Goal: Task Accomplishment & Management: Manage account settings

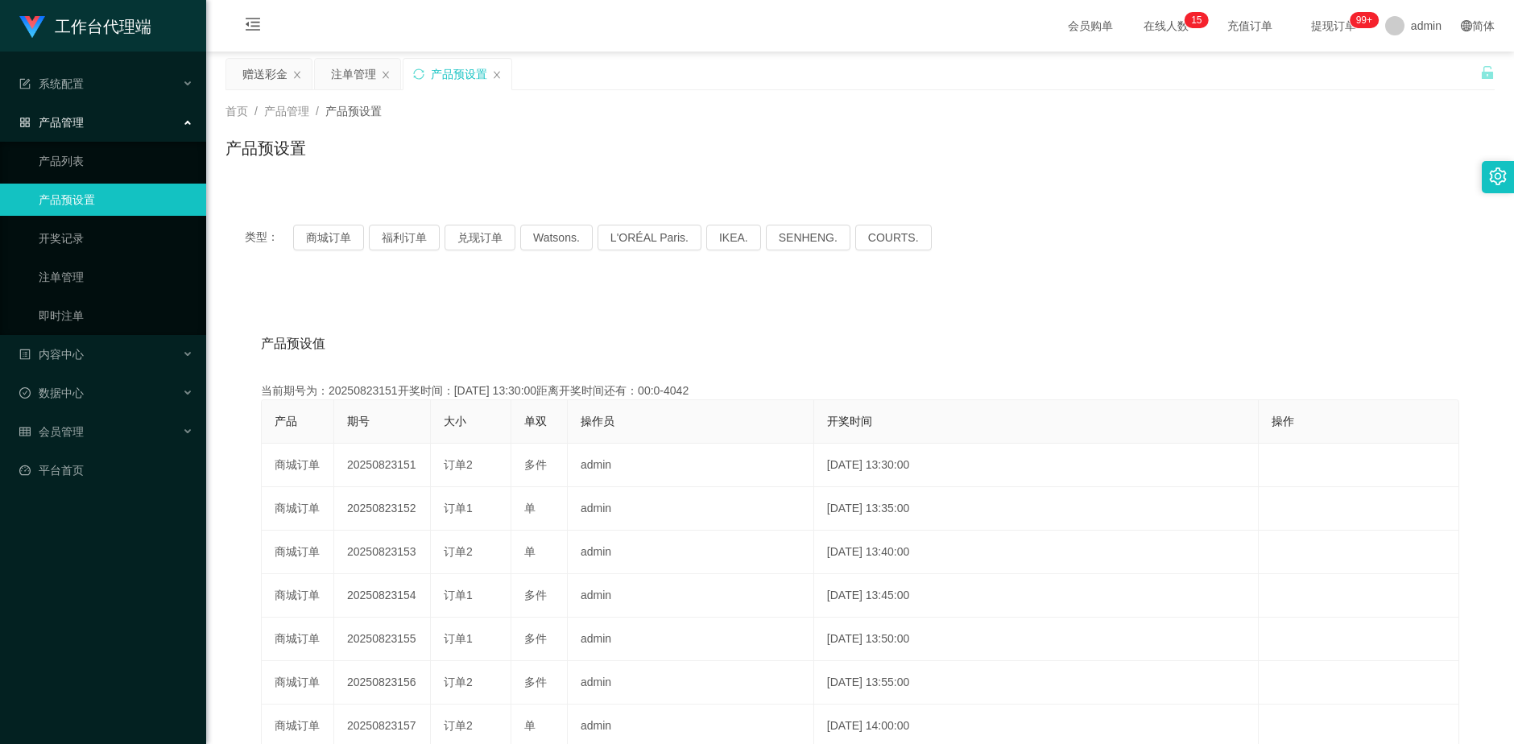
click at [357, 72] on div "注单管理" at bounding box center [353, 74] width 45 height 31
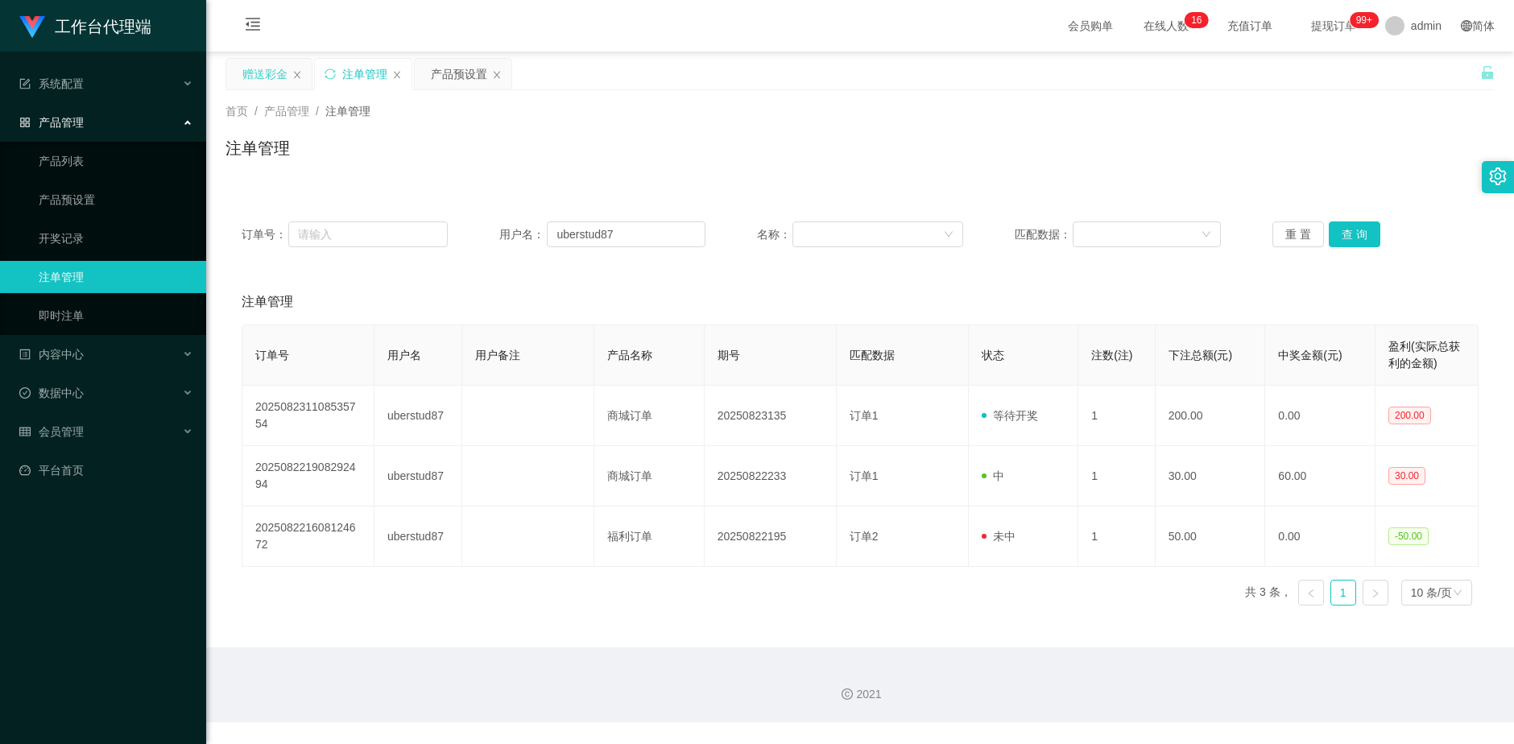
drag, startPoint x: 261, startPoint y: 72, endPoint x: 308, endPoint y: 99, distance: 54.4
click at [260, 72] on div "赠送彩金" at bounding box center [264, 74] width 45 height 31
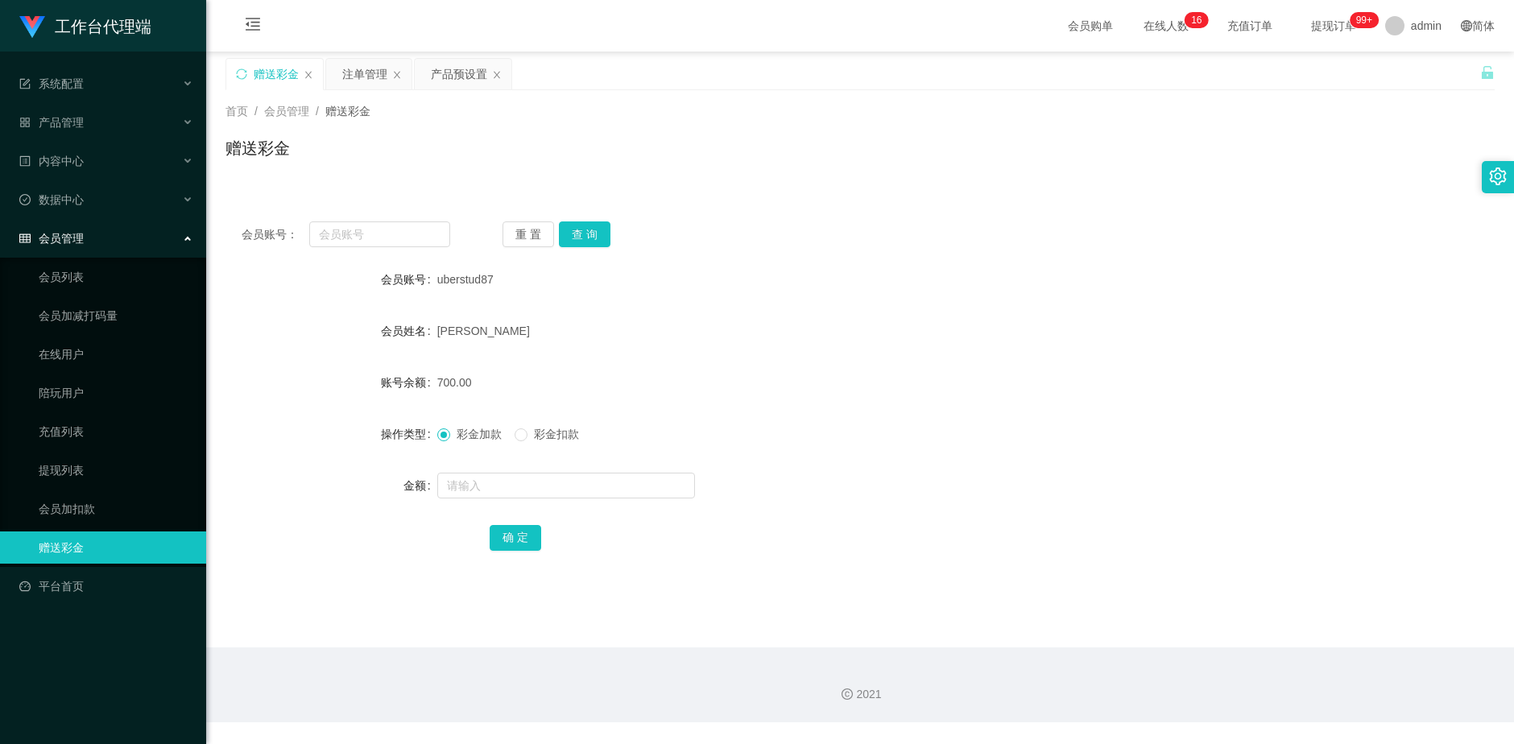
drag, startPoint x: 496, startPoint y: 281, endPoint x: 437, endPoint y: 286, distance: 59.0
click at [437, 286] on div "uberstud87" at bounding box center [807, 279] width 740 height 32
copy span "uberstud87"
click at [362, 234] on input "text" at bounding box center [380, 234] width 142 height 26
paste input "uberstud87"
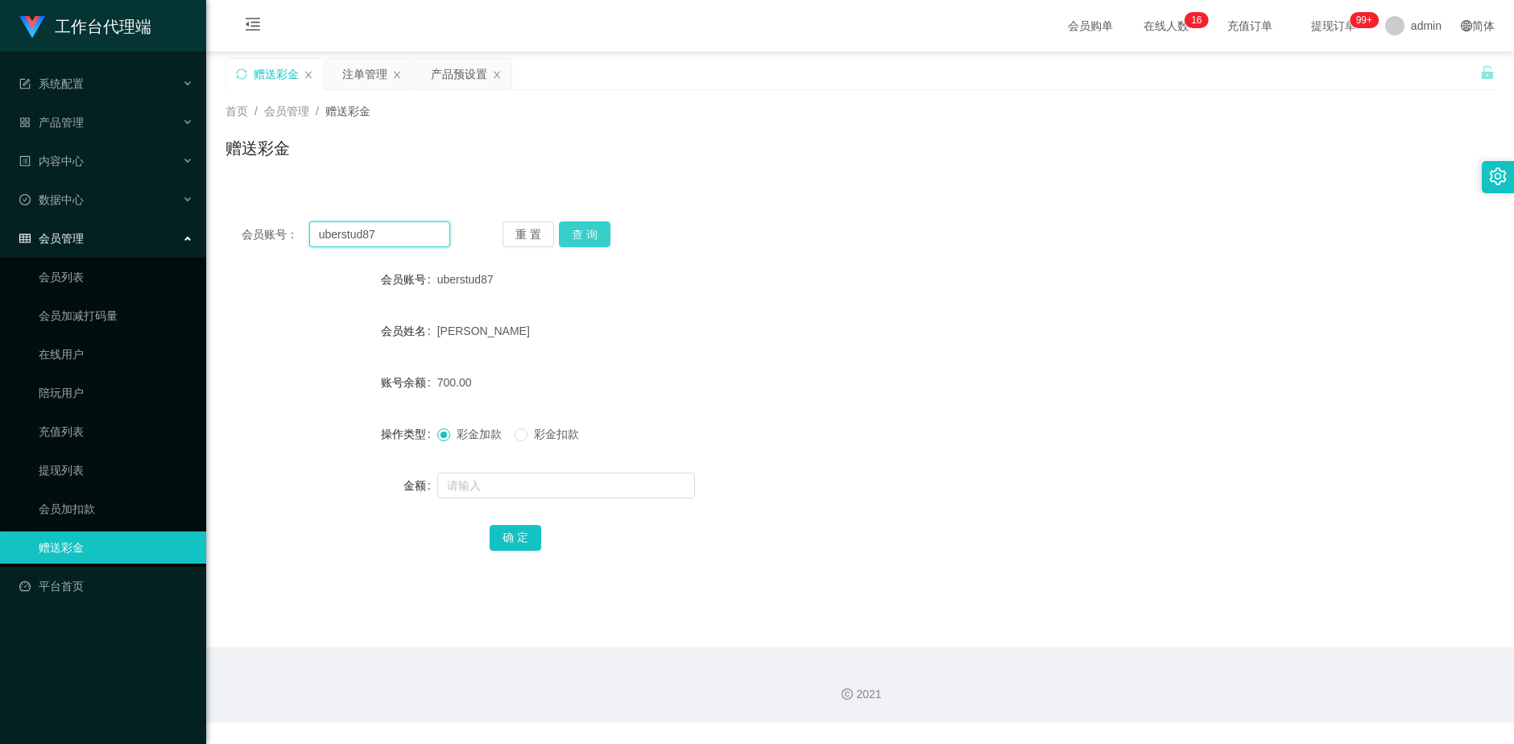
type input "uberstud87"
click at [589, 238] on button "查 询" at bounding box center [585, 234] width 52 height 26
click at [514, 487] on input "text" at bounding box center [566, 486] width 258 height 26
type input "1000"
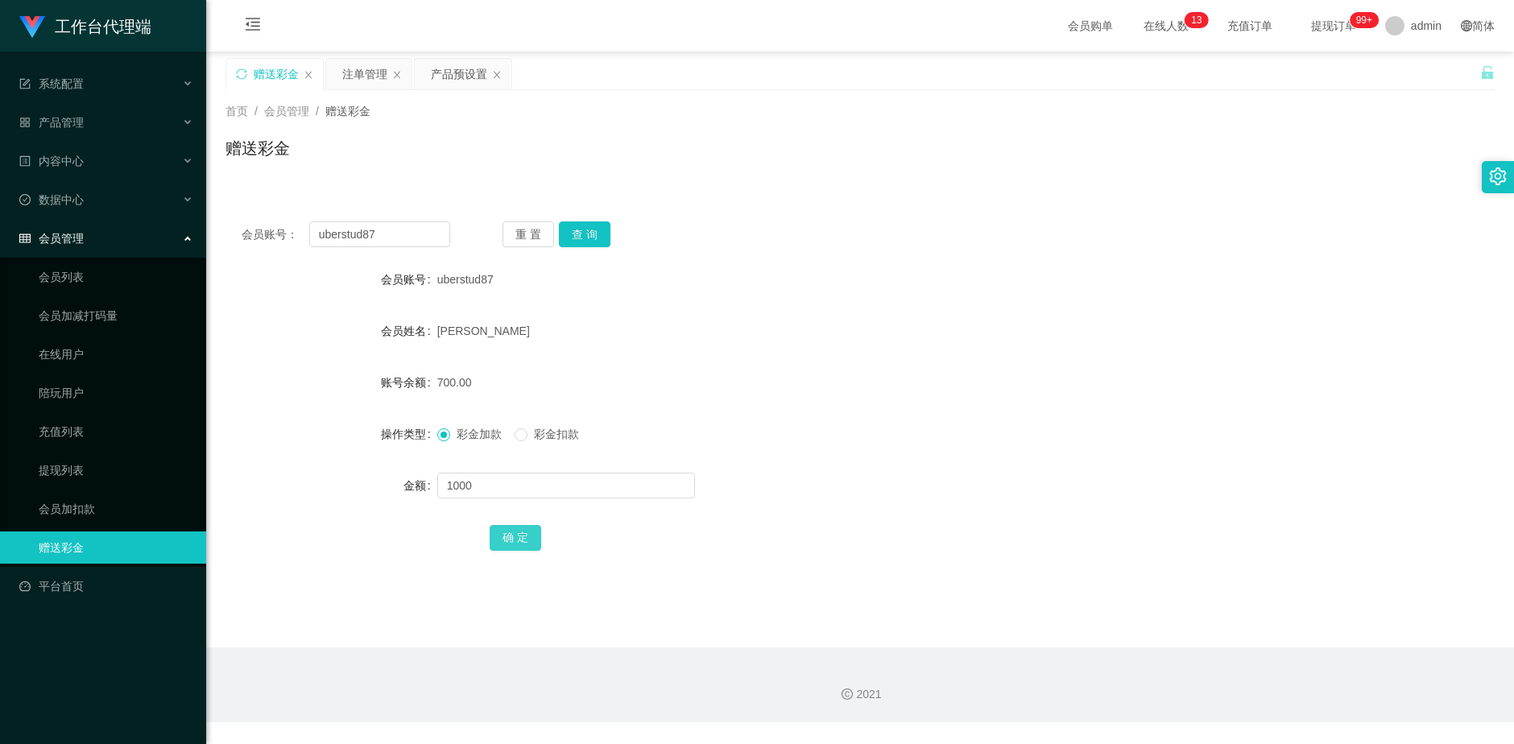
click at [503, 535] on button "确 定" at bounding box center [516, 538] width 52 height 26
drag, startPoint x: 385, startPoint y: 237, endPoint x: 311, endPoint y: 238, distance: 74.1
click at [311, 238] on input "uberstud87" at bounding box center [380, 234] width 142 height 26
click at [411, 237] on input "uberstud87" at bounding box center [380, 234] width 142 height 26
click at [386, 236] on input "uberstud87" at bounding box center [380, 234] width 142 height 26
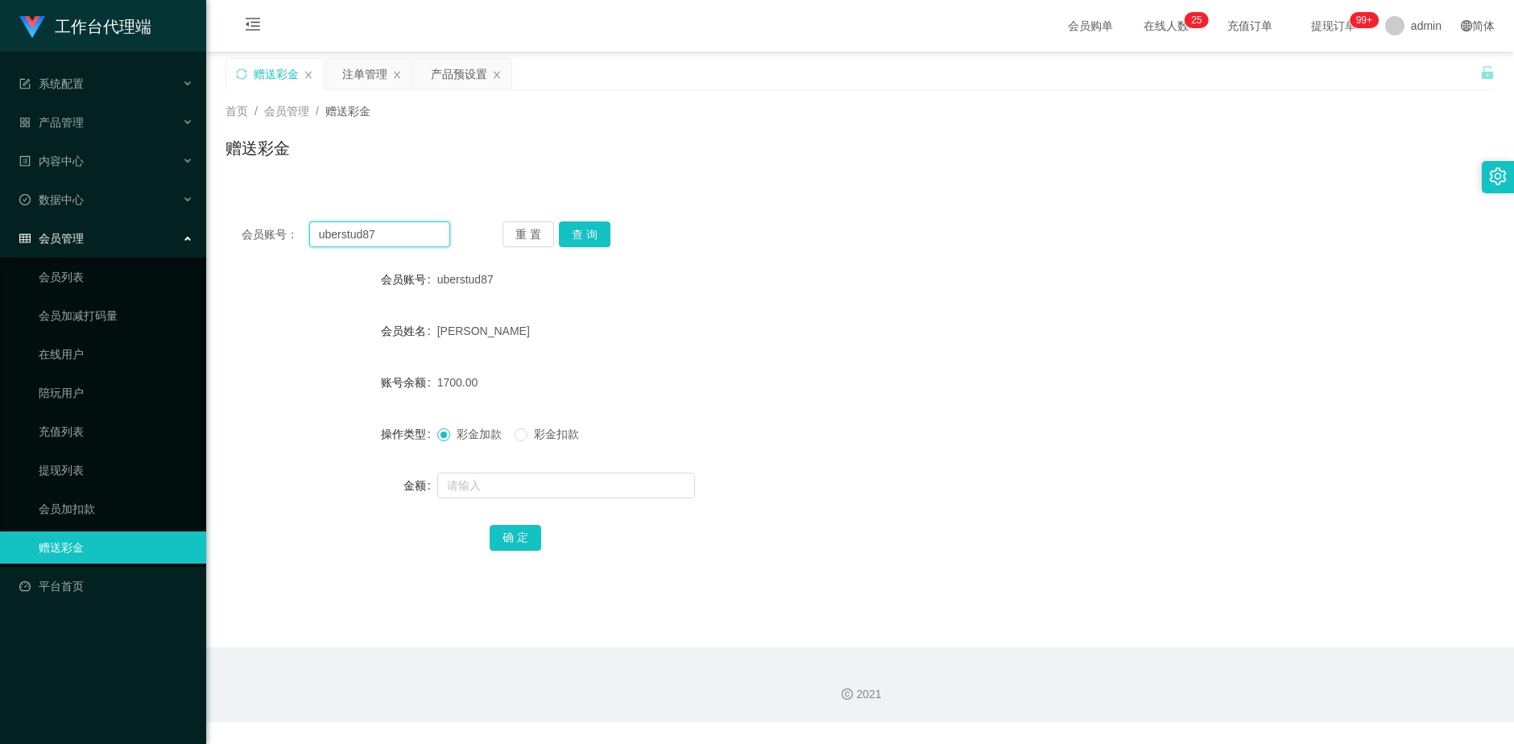
click at [386, 236] on input "uberstud87" at bounding box center [380, 234] width 142 height 26
click at [650, 322] on div "[PERSON_NAME]" at bounding box center [807, 331] width 740 height 32
drag, startPoint x: 384, startPoint y: 239, endPoint x: 305, endPoint y: 229, distance: 79.5
click at [305, 229] on div "会员账号： uberstud87" at bounding box center [346, 234] width 209 height 26
click at [399, 236] on input "uberstud87" at bounding box center [380, 234] width 142 height 26
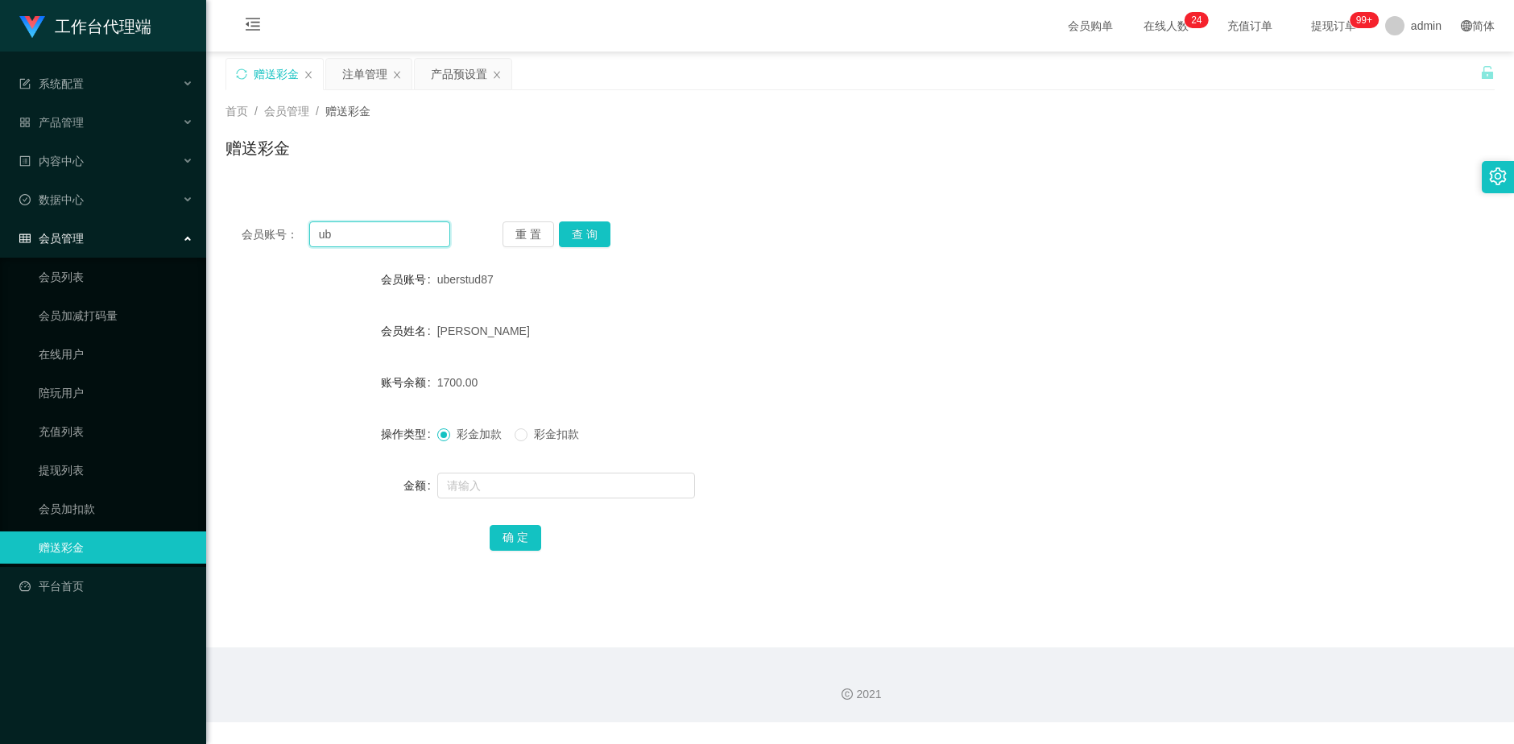
type input "u"
paste input "Sogajoga"
type input "Sogajoga"
click at [593, 236] on button "查 询" at bounding box center [585, 234] width 52 height 26
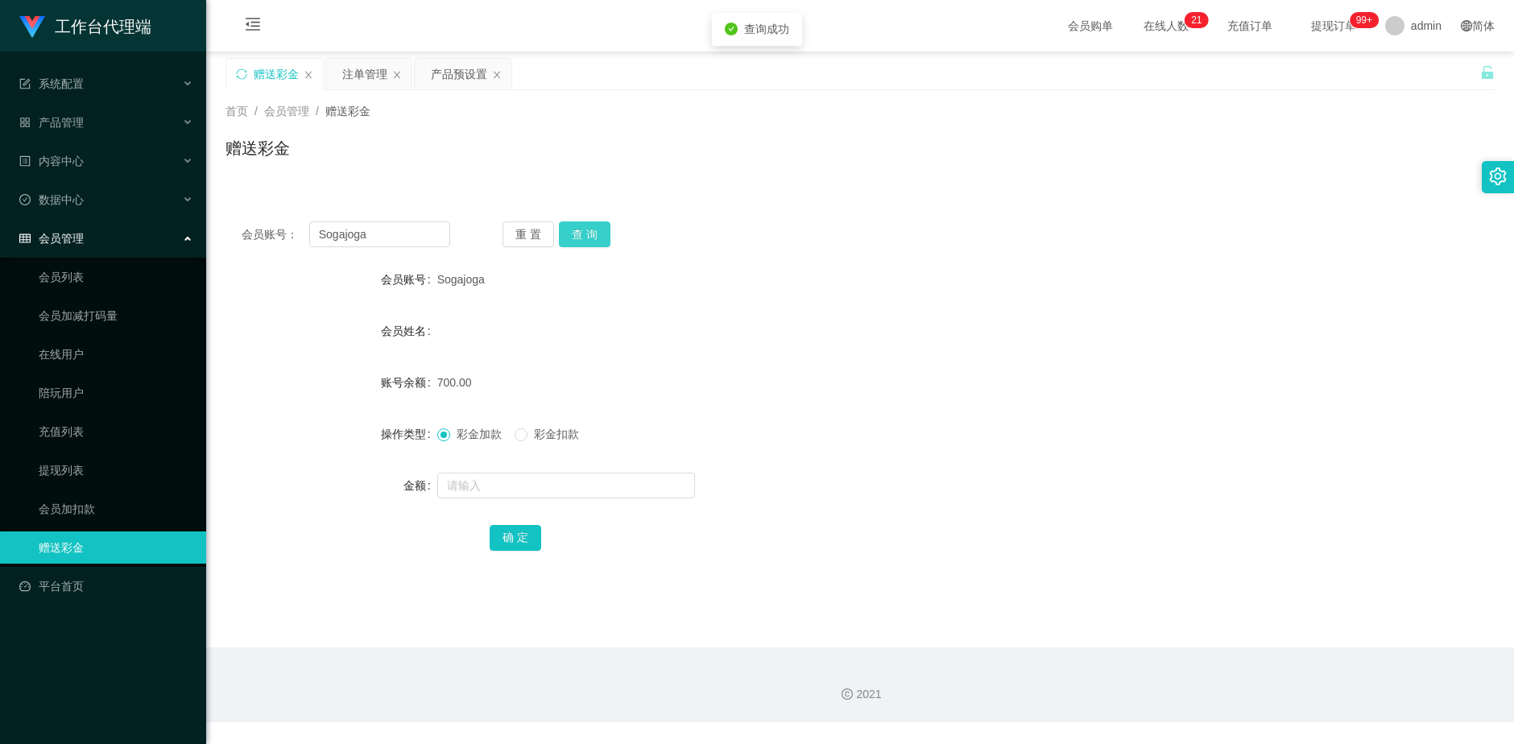
click at [593, 236] on button "查 询" at bounding box center [585, 234] width 52 height 26
click at [519, 489] on input "text" at bounding box center [566, 486] width 258 height 26
type input "1000"
click at [512, 535] on button "确 定" at bounding box center [516, 538] width 52 height 26
drag, startPoint x: 381, startPoint y: 233, endPoint x: 300, endPoint y: 234, distance: 80.5
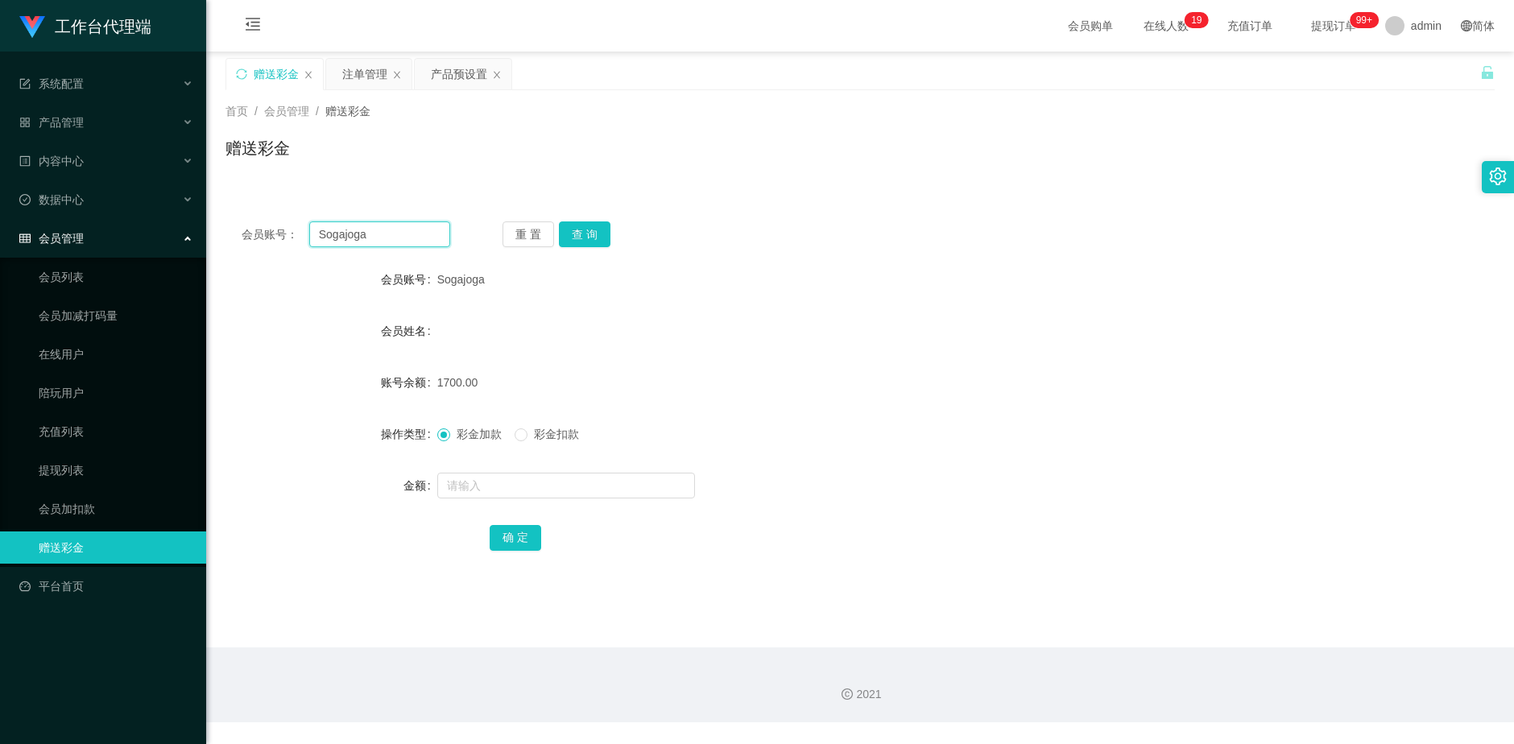
click at [297, 234] on div "会员账号： [PERSON_NAME]" at bounding box center [346, 234] width 209 height 26
click at [450, 74] on div "产品预设置" at bounding box center [459, 74] width 56 height 31
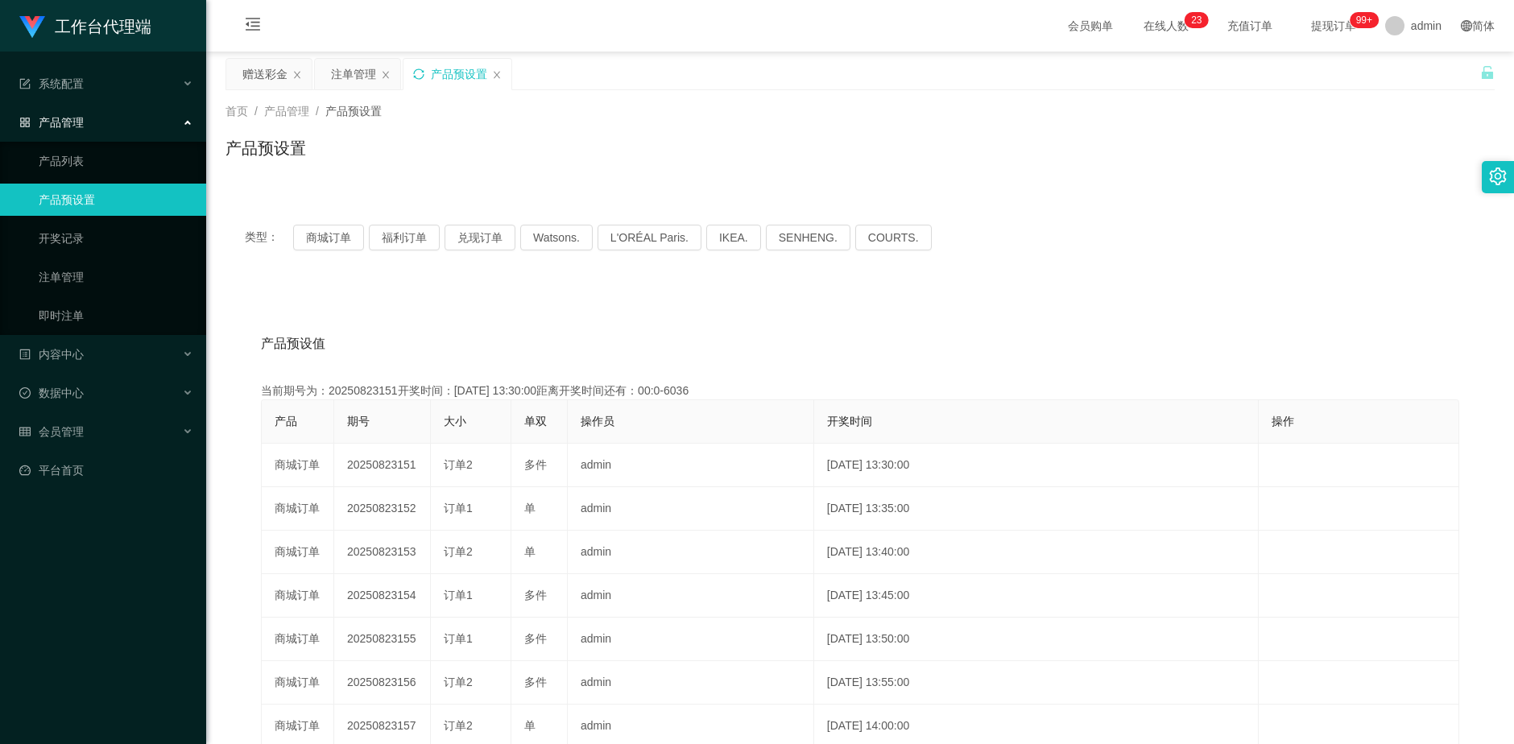
click at [419, 75] on icon "图标: sync" at bounding box center [418, 73] width 11 height 11
click at [379, 229] on button "福利订单" at bounding box center [404, 238] width 71 height 26
drag, startPoint x: 254, startPoint y: 68, endPoint x: 299, endPoint y: 75, distance: 44.7
click at [254, 69] on div "赠送彩金" at bounding box center [264, 74] width 45 height 31
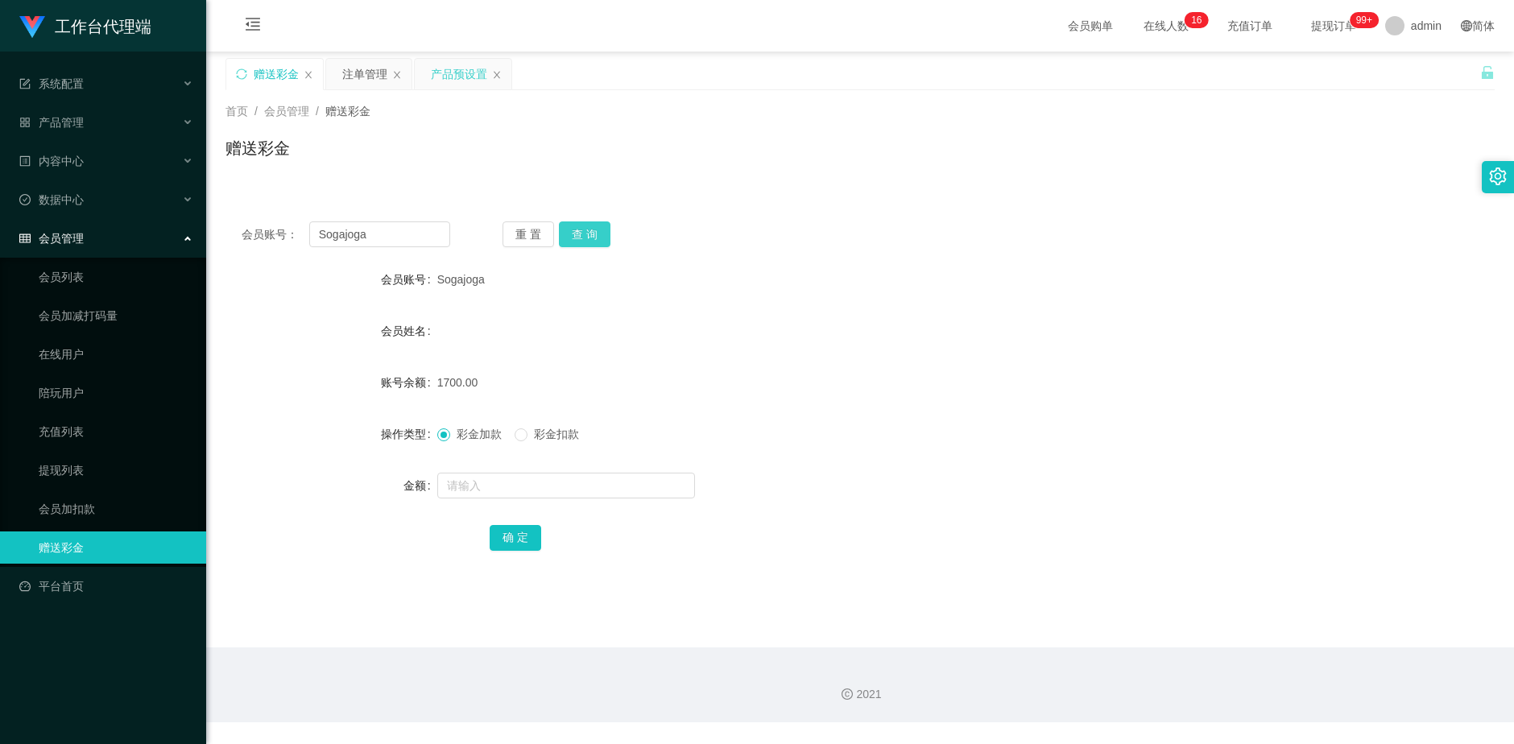
click at [601, 225] on button "查 询" at bounding box center [585, 234] width 52 height 26
click at [601, 225] on button "查 询" at bounding box center [593, 234] width 69 height 26
click at [601, 225] on button "查 询" at bounding box center [585, 234] width 52 height 26
click at [382, 93] on div "首页 / 会员管理 / 赠送彩金 / 赠送彩金" at bounding box center [860, 138] width 1308 height 96
click at [360, 68] on div "注单管理" at bounding box center [364, 74] width 45 height 31
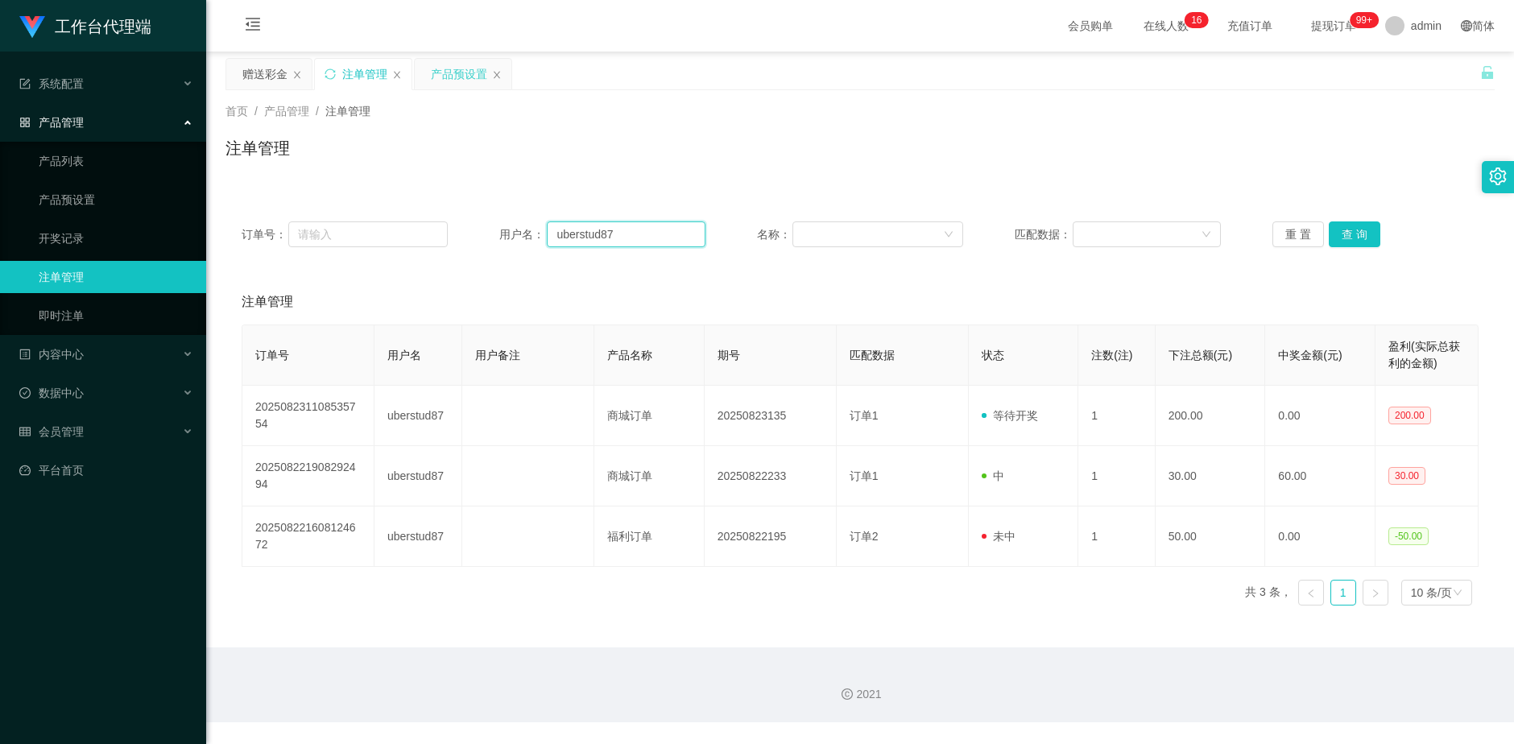
drag, startPoint x: 637, startPoint y: 232, endPoint x: 551, endPoint y: 229, distance: 86.2
click at [547, 235] on input "uberstud87" at bounding box center [626, 234] width 159 height 26
drag, startPoint x: 260, startPoint y: 72, endPoint x: 390, endPoint y: 157, distance: 155.2
click at [259, 72] on div "赠送彩金" at bounding box center [264, 74] width 45 height 31
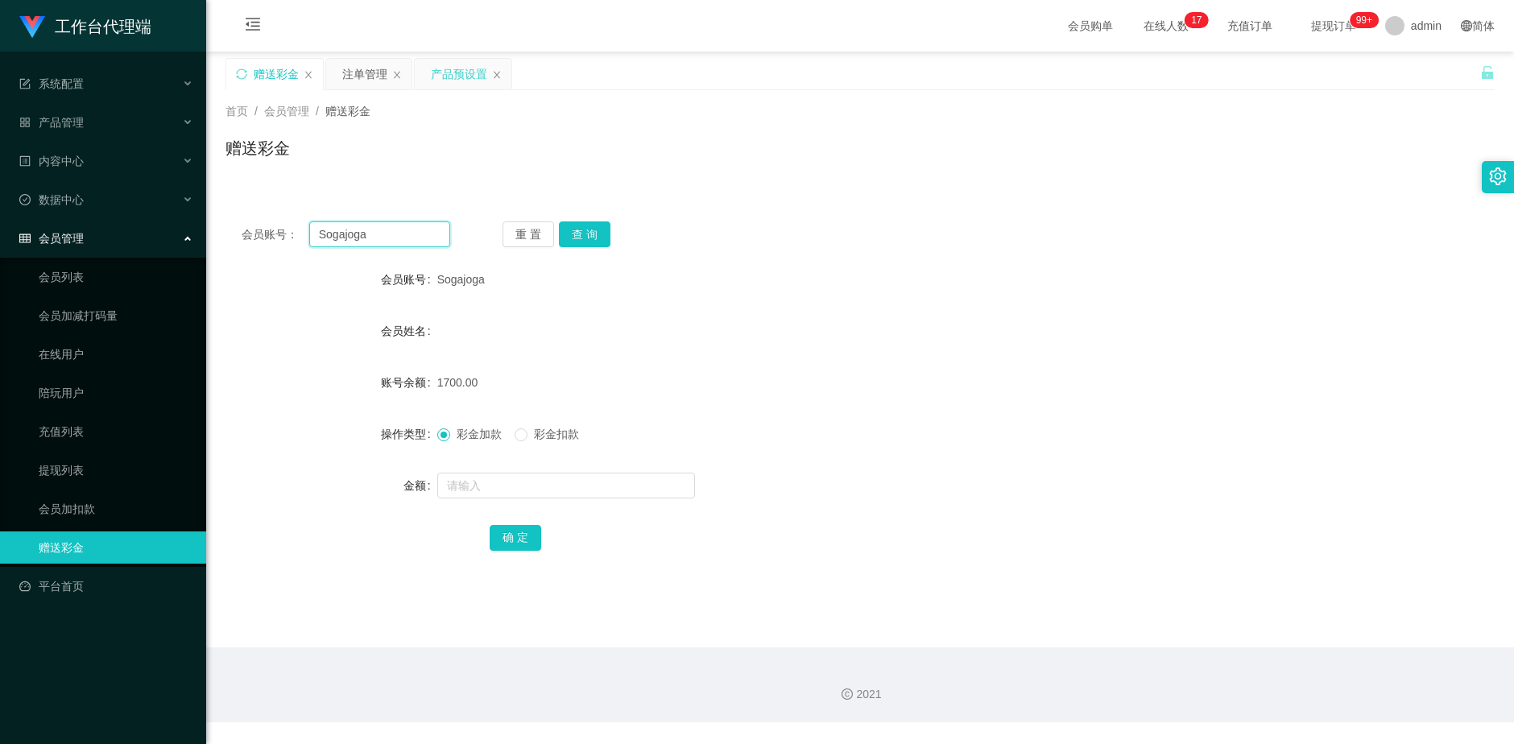
drag, startPoint x: 398, startPoint y: 240, endPoint x: 284, endPoint y: 239, distance: 113.5
click at [284, 239] on div "会员账号： [PERSON_NAME]" at bounding box center [346, 234] width 209 height 26
click at [350, 72] on div "注单管理" at bounding box center [364, 74] width 45 height 31
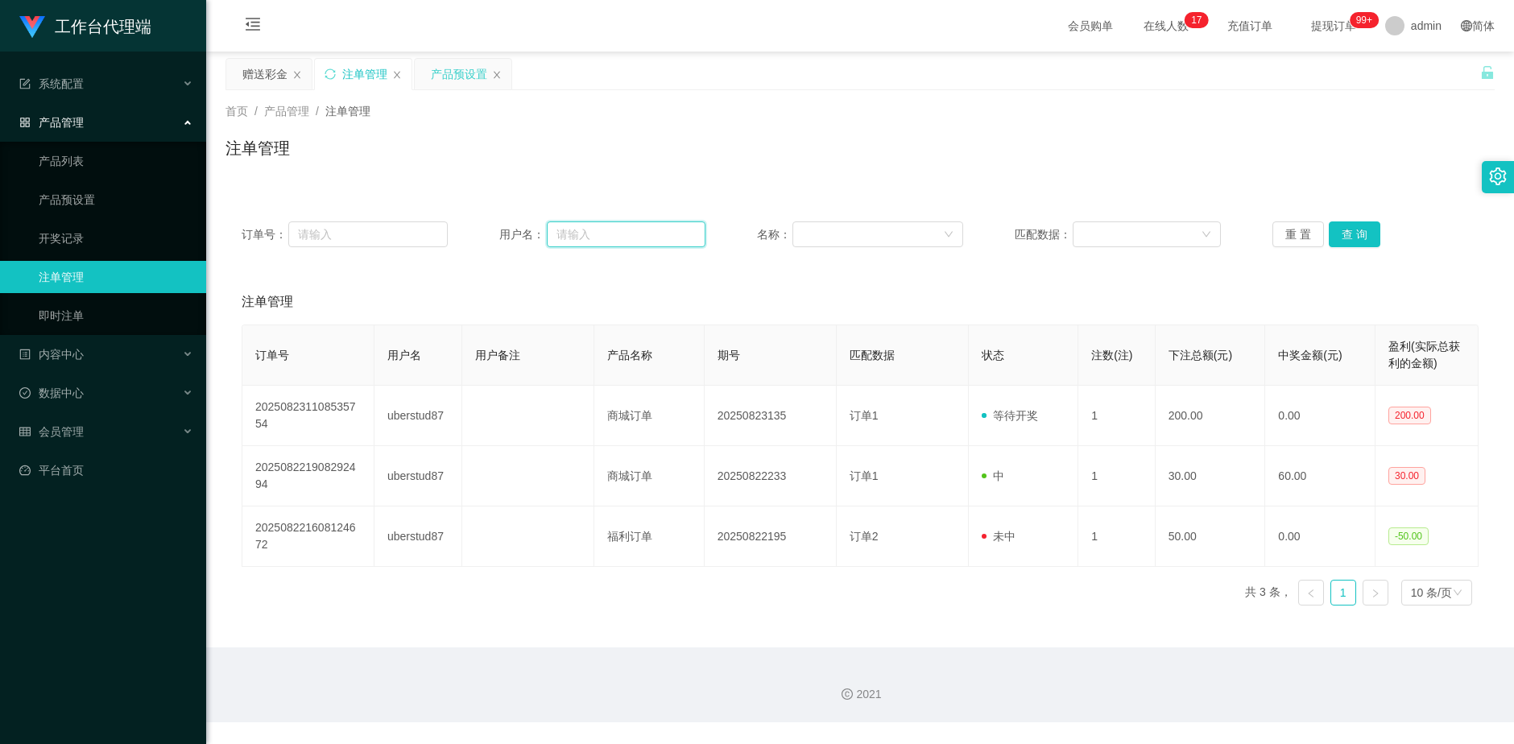
click at [611, 238] on input "text" at bounding box center [626, 234] width 159 height 26
paste input "Sogajoga"
type input "Sogajoga"
click at [1352, 239] on button "查 询" at bounding box center [1355, 234] width 52 height 26
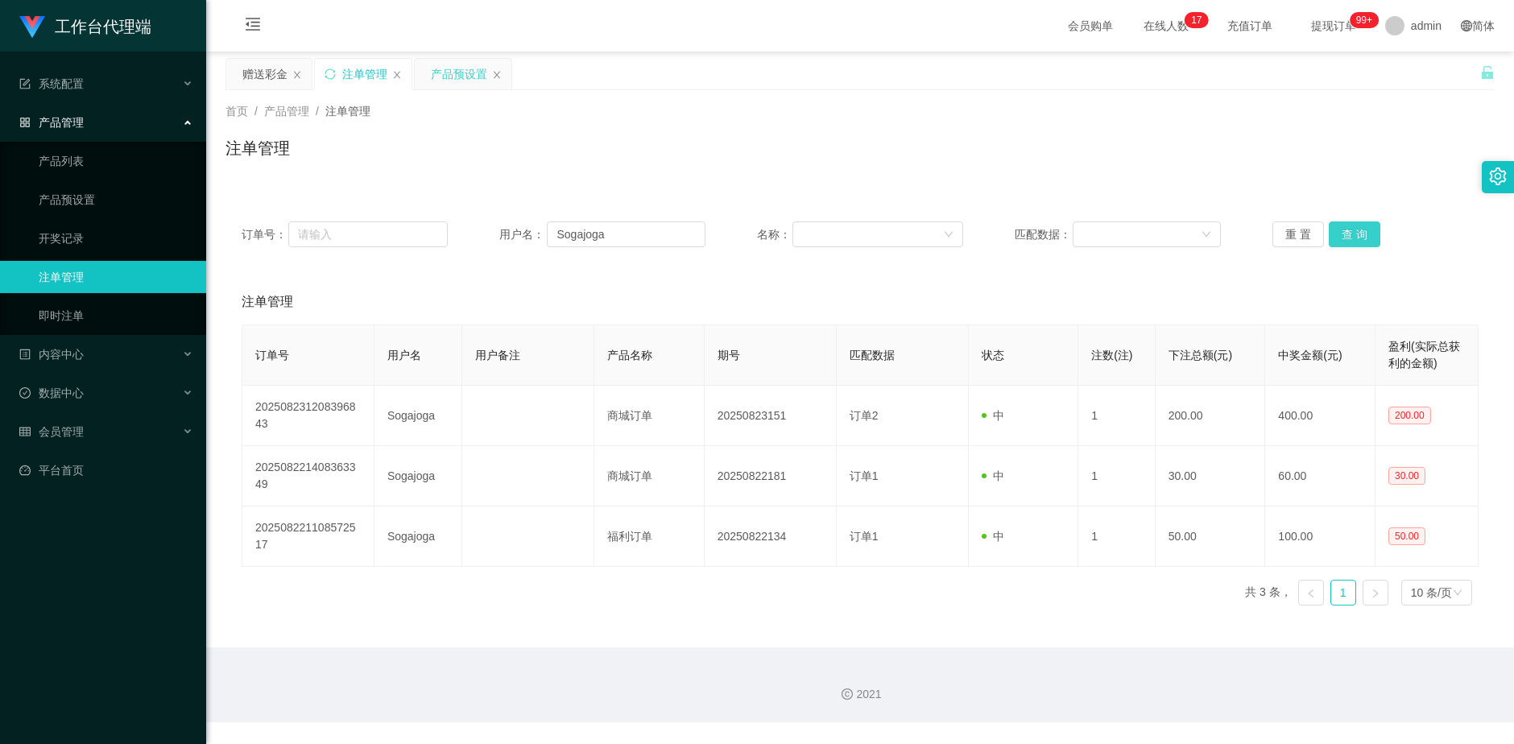
click at [1352, 239] on button "查 询" at bounding box center [1355, 234] width 52 height 26
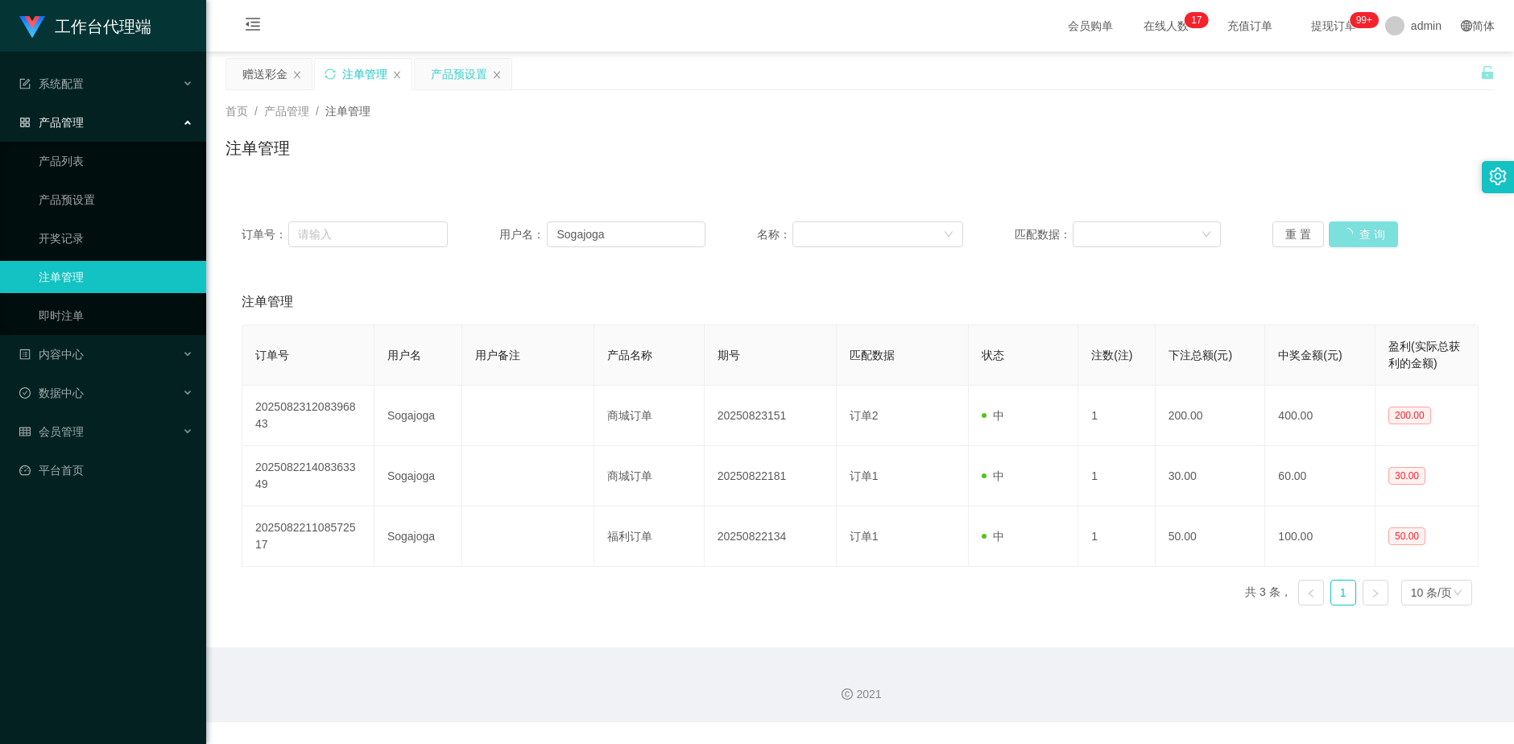
click at [1352, 239] on button "查 询" at bounding box center [1363, 234] width 69 height 26
click at [1353, 233] on button "查 询" at bounding box center [1355, 234] width 52 height 26
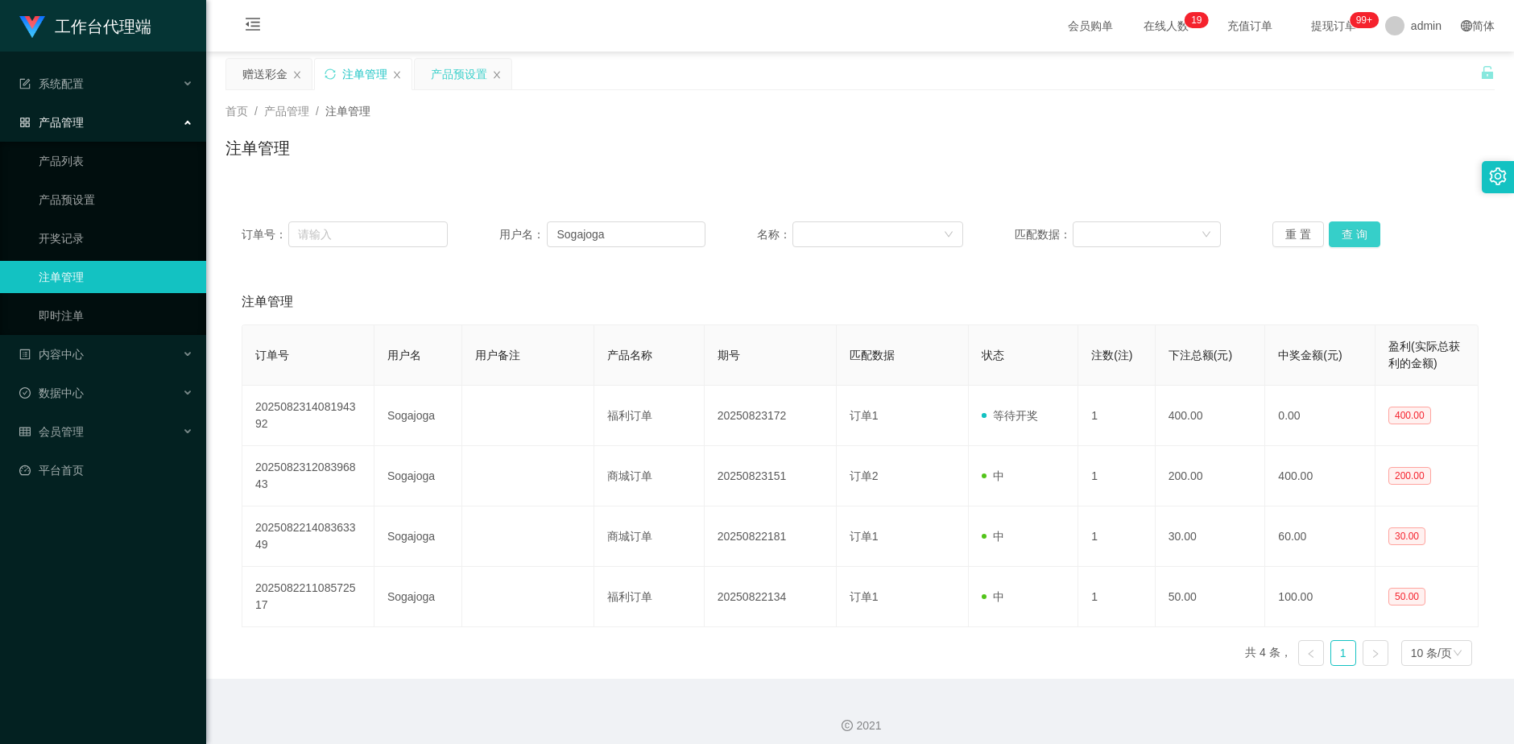
click at [1357, 236] on button "查 询" at bounding box center [1355, 234] width 52 height 26
click at [1357, 236] on button "查 询" at bounding box center [1363, 234] width 69 height 26
click at [1357, 236] on div "重 置 查 询" at bounding box center [1375, 234] width 206 height 26
click at [1357, 236] on button "查 询" at bounding box center [1355, 234] width 52 height 26
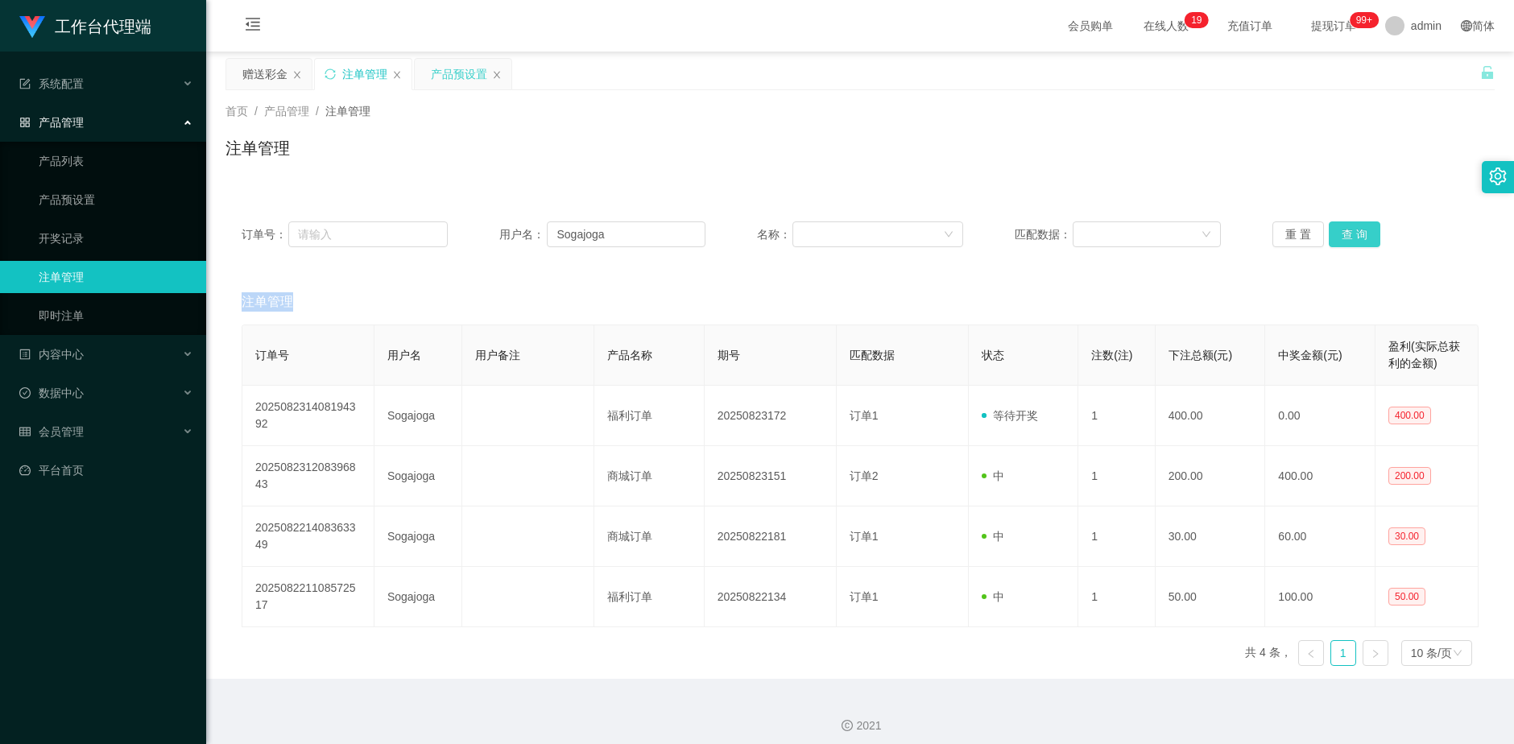
click at [1357, 236] on div "重 置 查 询" at bounding box center [1375, 234] width 206 height 26
click at [1357, 236] on button "查 询" at bounding box center [1355, 234] width 52 height 26
click at [1357, 236] on div "重 置 查 询" at bounding box center [1375, 234] width 206 height 26
click at [458, 77] on div "产品预设置" at bounding box center [459, 74] width 56 height 31
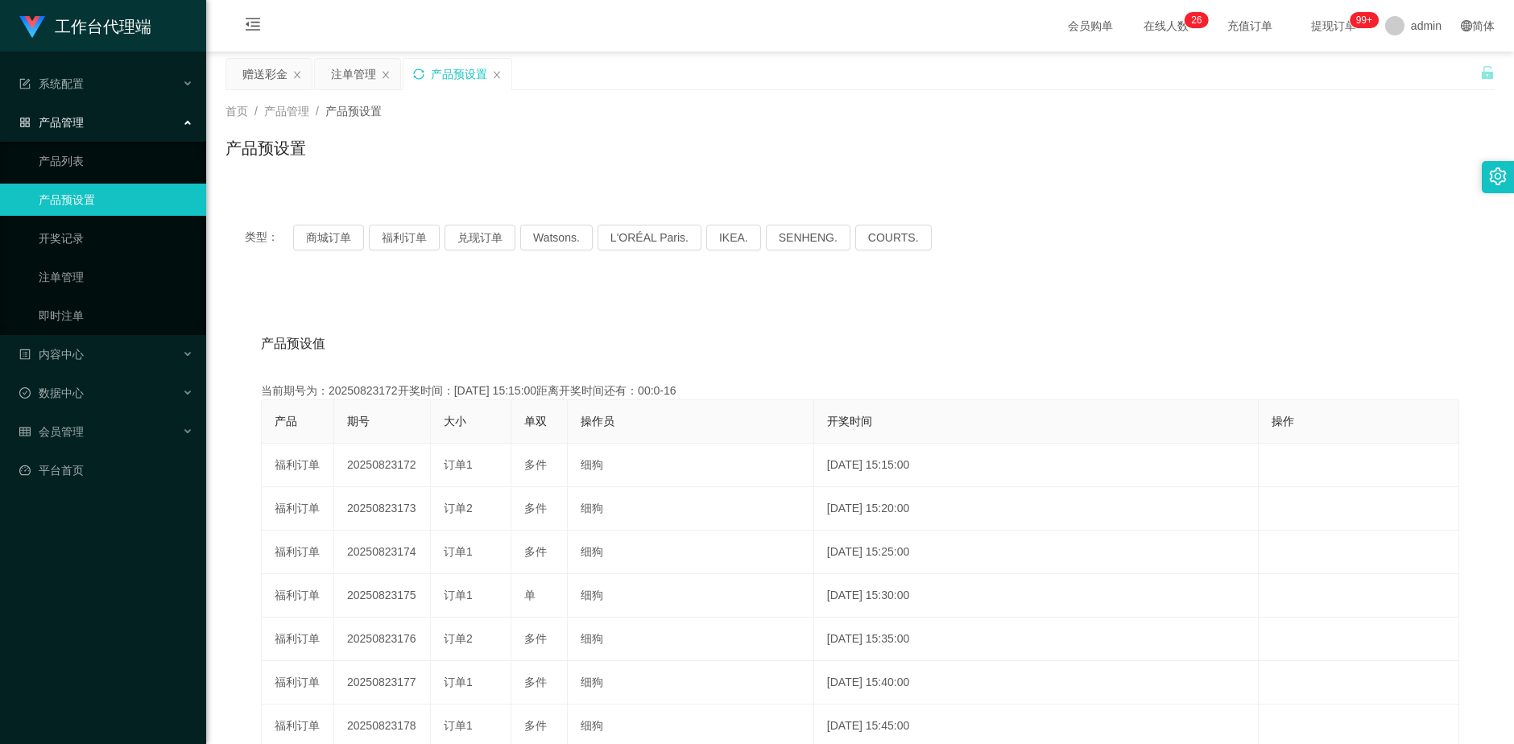
drag, startPoint x: 245, startPoint y: 69, endPoint x: 473, endPoint y: 146, distance: 240.4
click at [245, 68] on div "赠送彩金" at bounding box center [264, 74] width 45 height 31
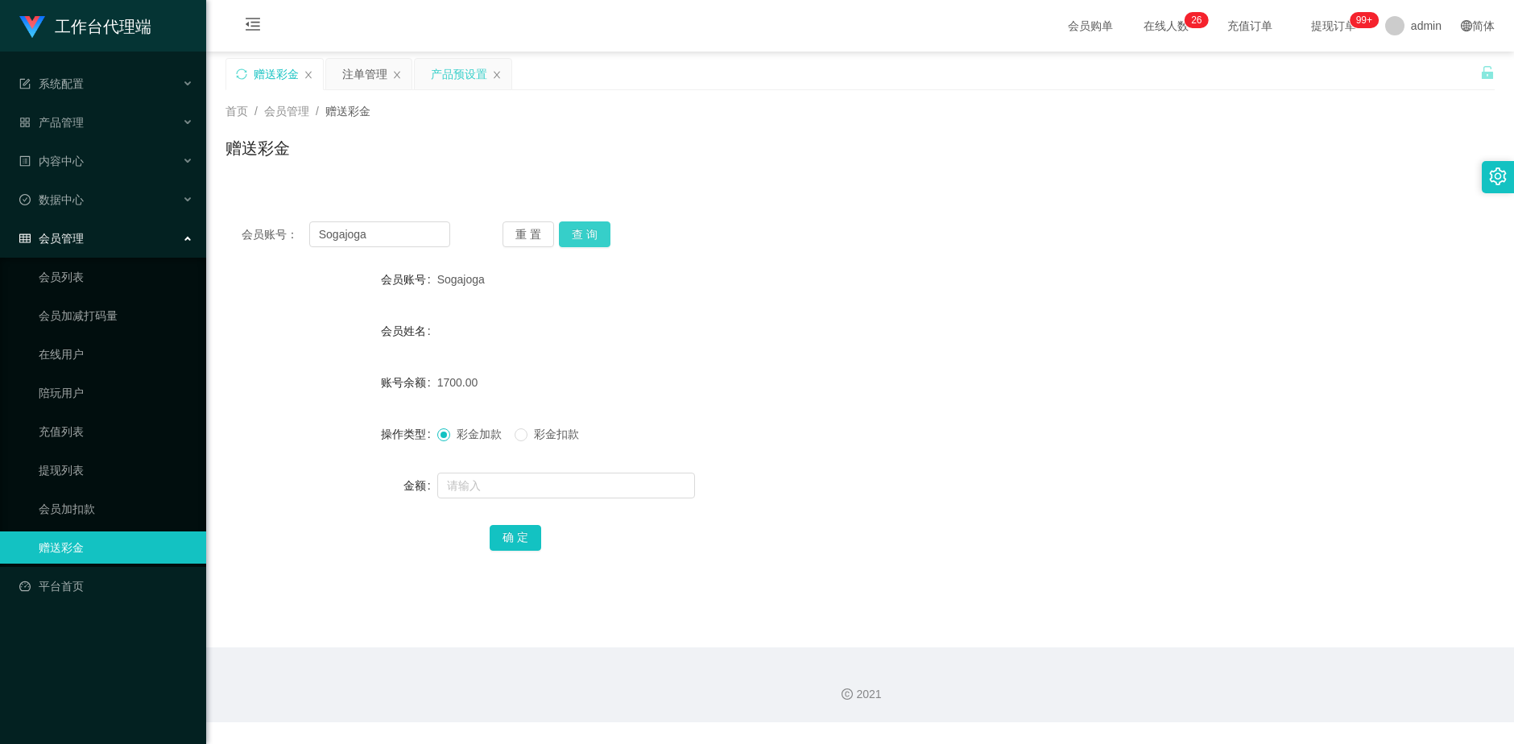
click at [600, 236] on button "查 询" at bounding box center [585, 234] width 52 height 26
drag, startPoint x: 600, startPoint y: 236, endPoint x: 830, endPoint y: 169, distance: 239.8
click at [600, 235] on button "查 询" at bounding box center [585, 234] width 52 height 26
click at [466, 68] on div "产品预设置" at bounding box center [459, 74] width 56 height 31
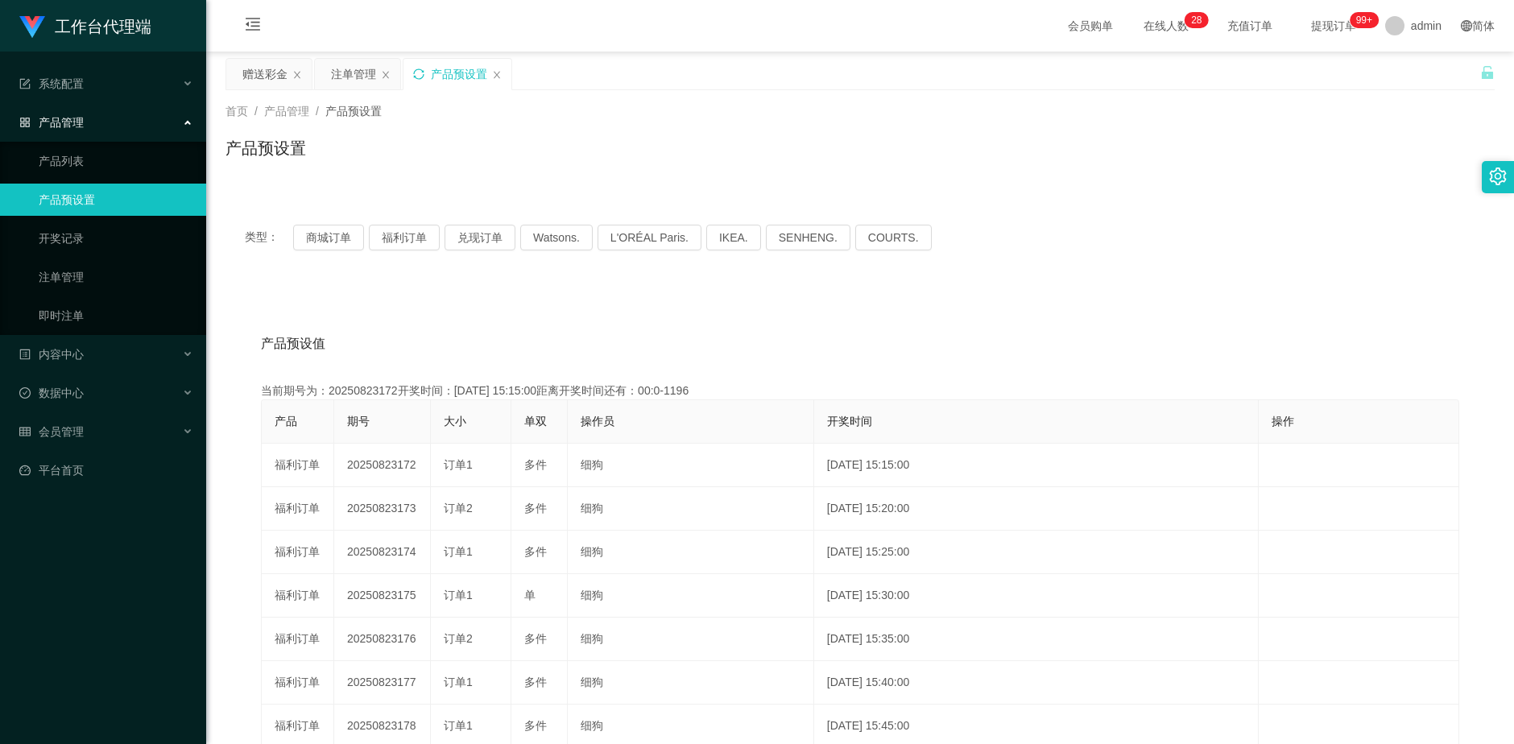
click at [413, 76] on icon "图标: sync" at bounding box center [418, 73] width 11 height 11
click at [274, 72] on div "赠送彩金" at bounding box center [264, 74] width 45 height 31
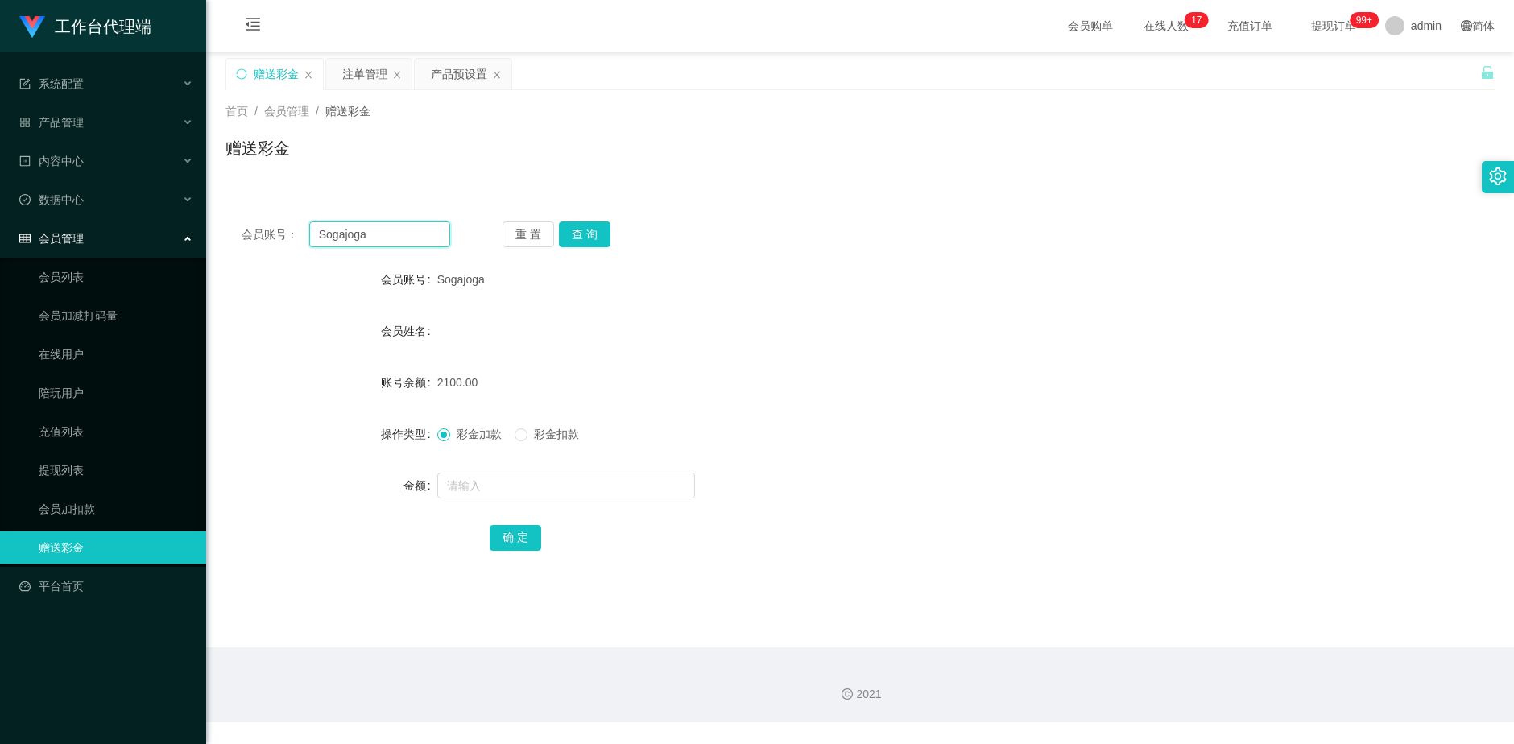
drag, startPoint x: 387, startPoint y: 233, endPoint x: 295, endPoint y: 235, distance: 92.6
click at [295, 235] on div "会员账号： [PERSON_NAME]" at bounding box center [346, 234] width 209 height 26
paste input "uberstud87"
type input "uberstud87"
click at [589, 229] on button "查 询" at bounding box center [585, 234] width 52 height 26
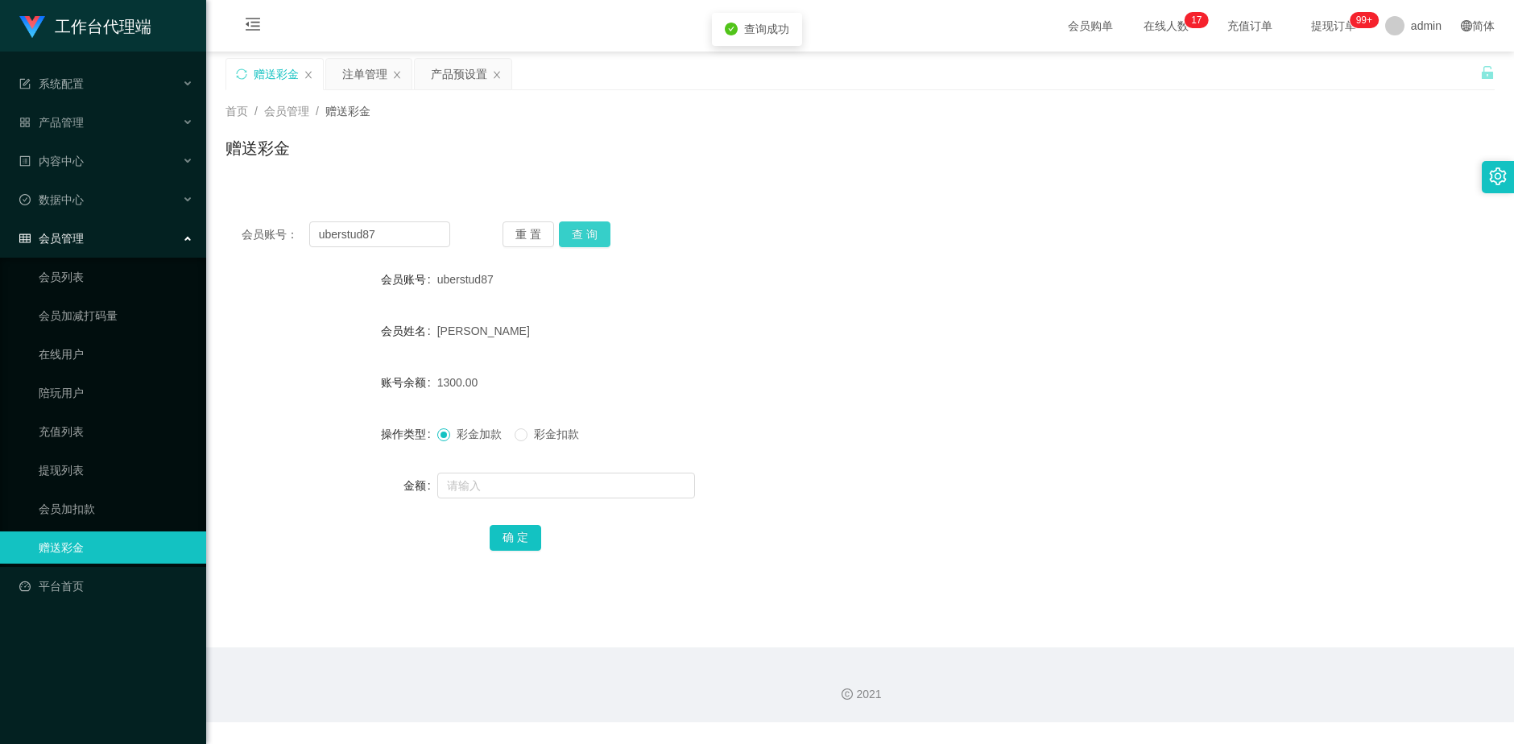
click at [589, 229] on button "查 询" at bounding box center [585, 234] width 52 height 26
click at [589, 229] on button "查 询" at bounding box center [593, 234] width 69 height 26
click at [589, 229] on button "查 询" at bounding box center [585, 234] width 52 height 26
click at [373, 80] on div "注单管理" at bounding box center [364, 74] width 45 height 31
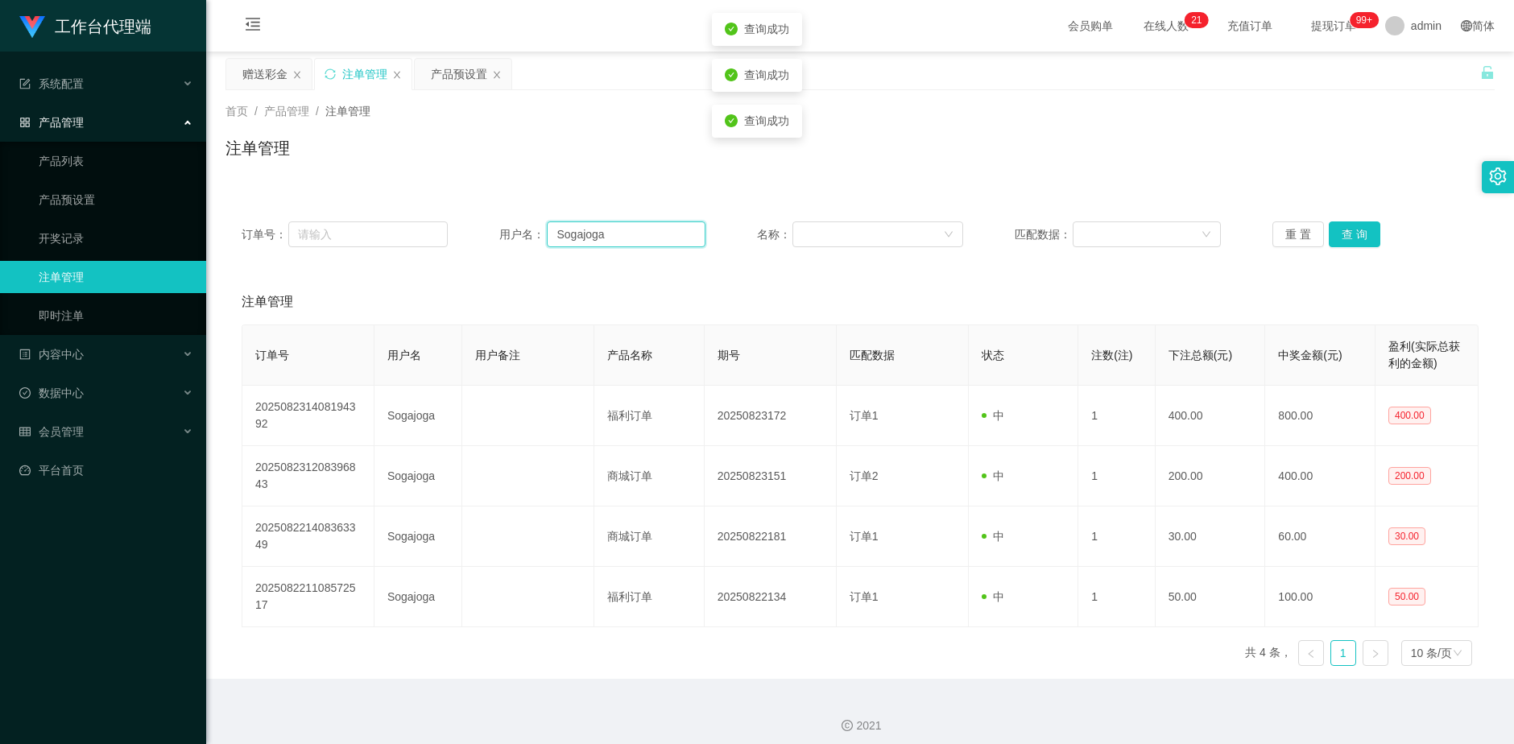
drag, startPoint x: 618, startPoint y: 233, endPoint x: 476, endPoint y: 231, distance: 142.5
click at [476, 231] on div "订单号： 用户名： Sogajoga 名称： 匹配数据： 重 置 查 询" at bounding box center [860, 234] width 1237 height 26
paste input "uberstud87"
type input "uberstud87"
click at [1345, 227] on button "查 询" at bounding box center [1355, 234] width 52 height 26
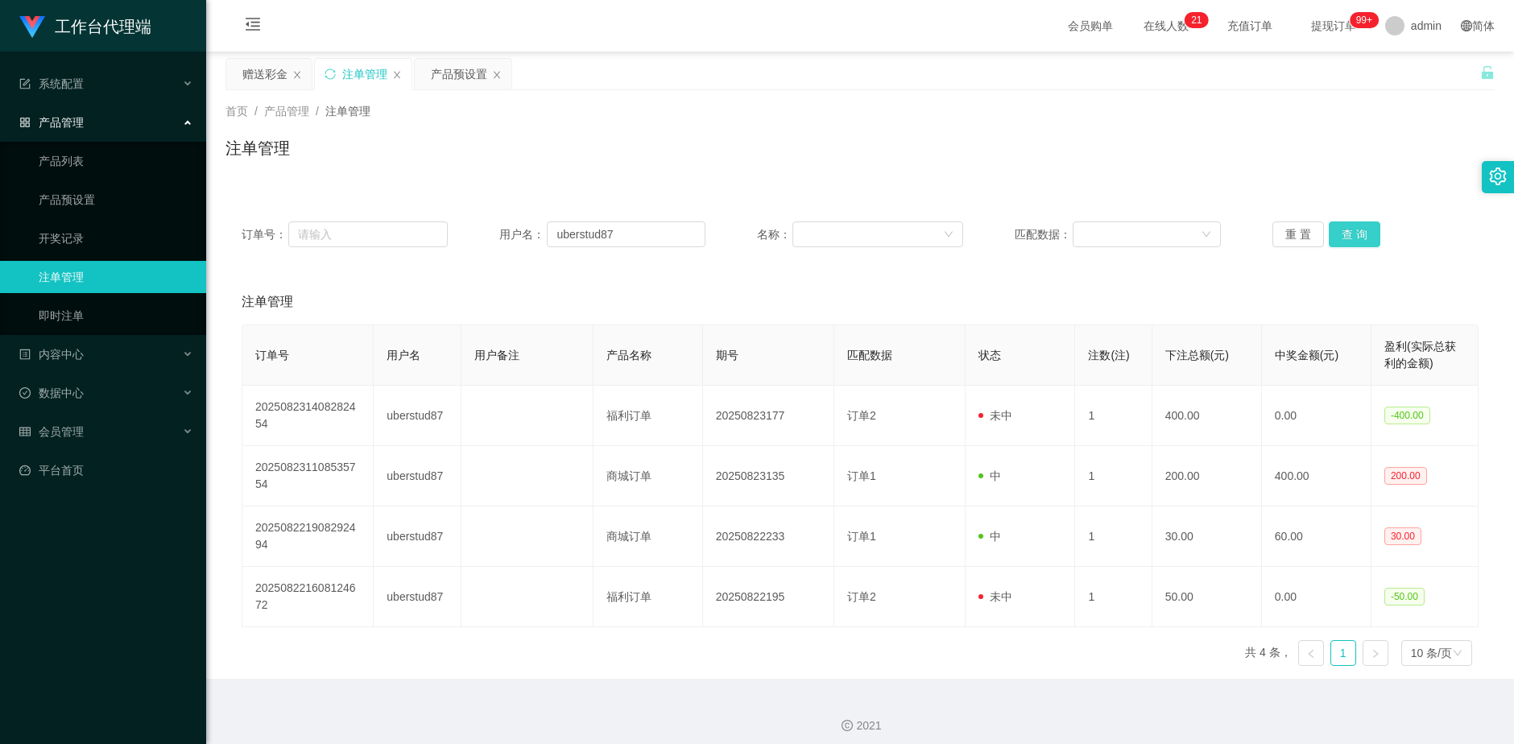
click at [1352, 231] on button "查 询" at bounding box center [1355, 234] width 52 height 26
click at [447, 68] on div "产品预设置" at bounding box center [459, 74] width 56 height 31
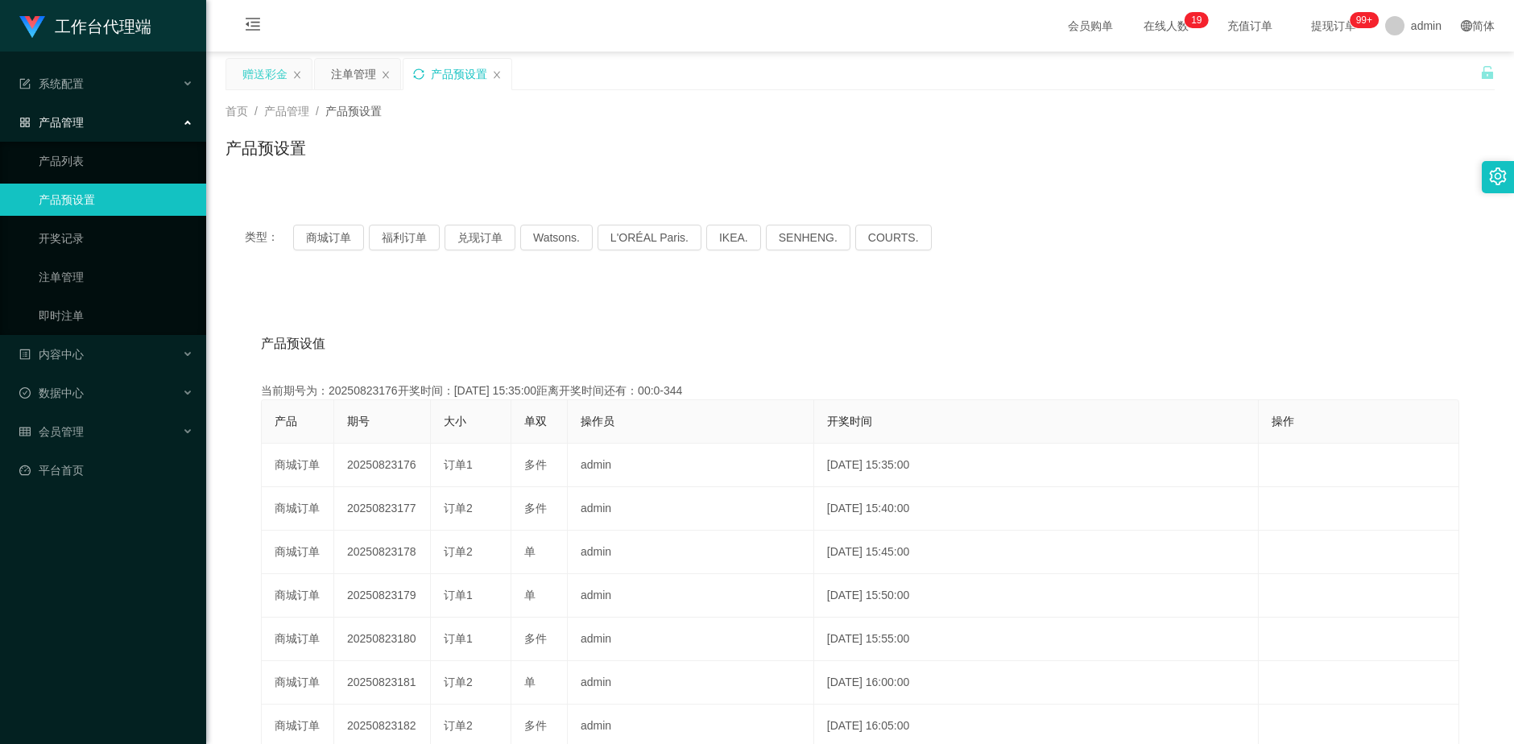
click at [266, 77] on div "赠送彩金" at bounding box center [264, 74] width 45 height 31
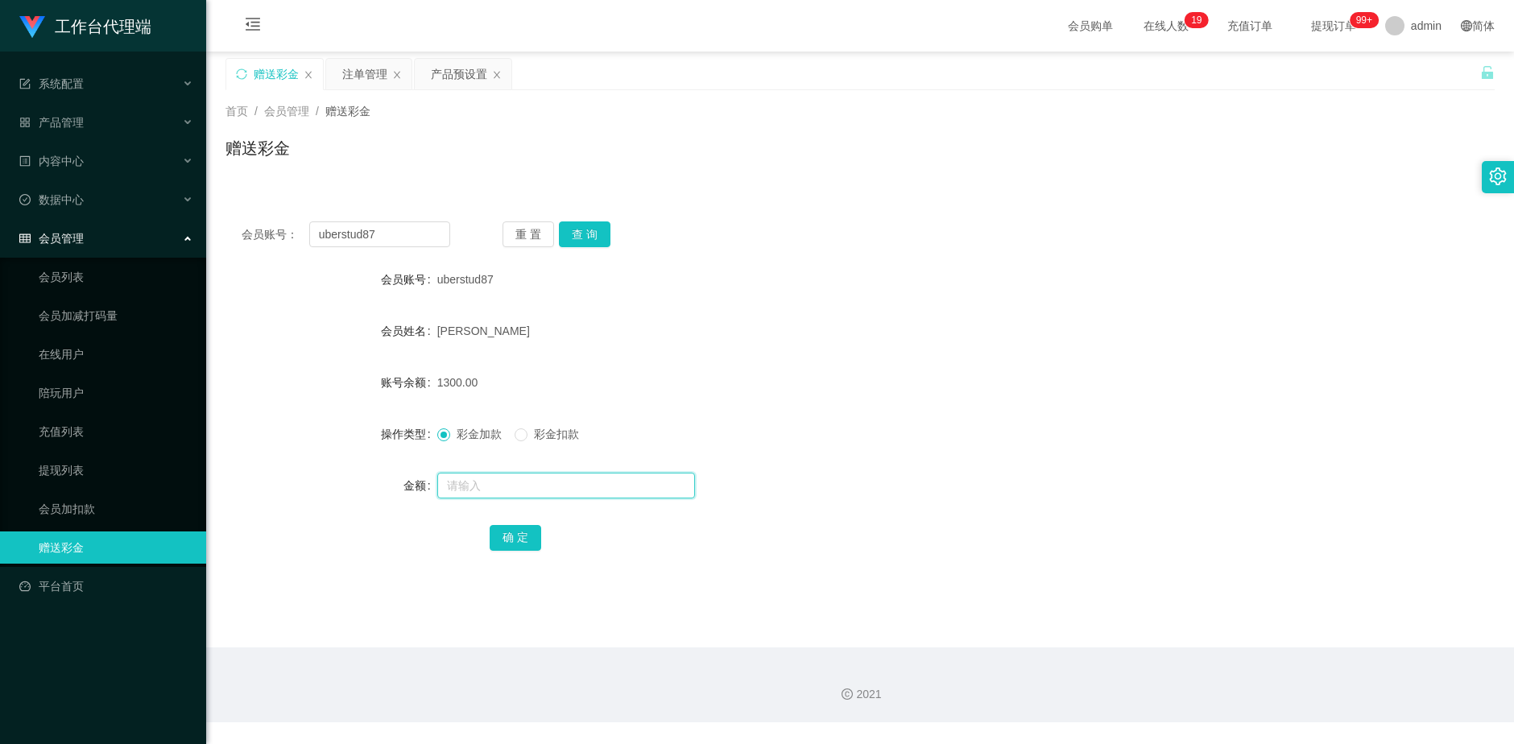
drag, startPoint x: 486, startPoint y: 483, endPoint x: 495, endPoint y: 496, distance: 15.6
click at [486, 485] on input "text" at bounding box center [566, 486] width 258 height 26
type input "7"
type input "800"
drag, startPoint x: 516, startPoint y: 543, endPoint x: 623, endPoint y: 468, distance: 130.7
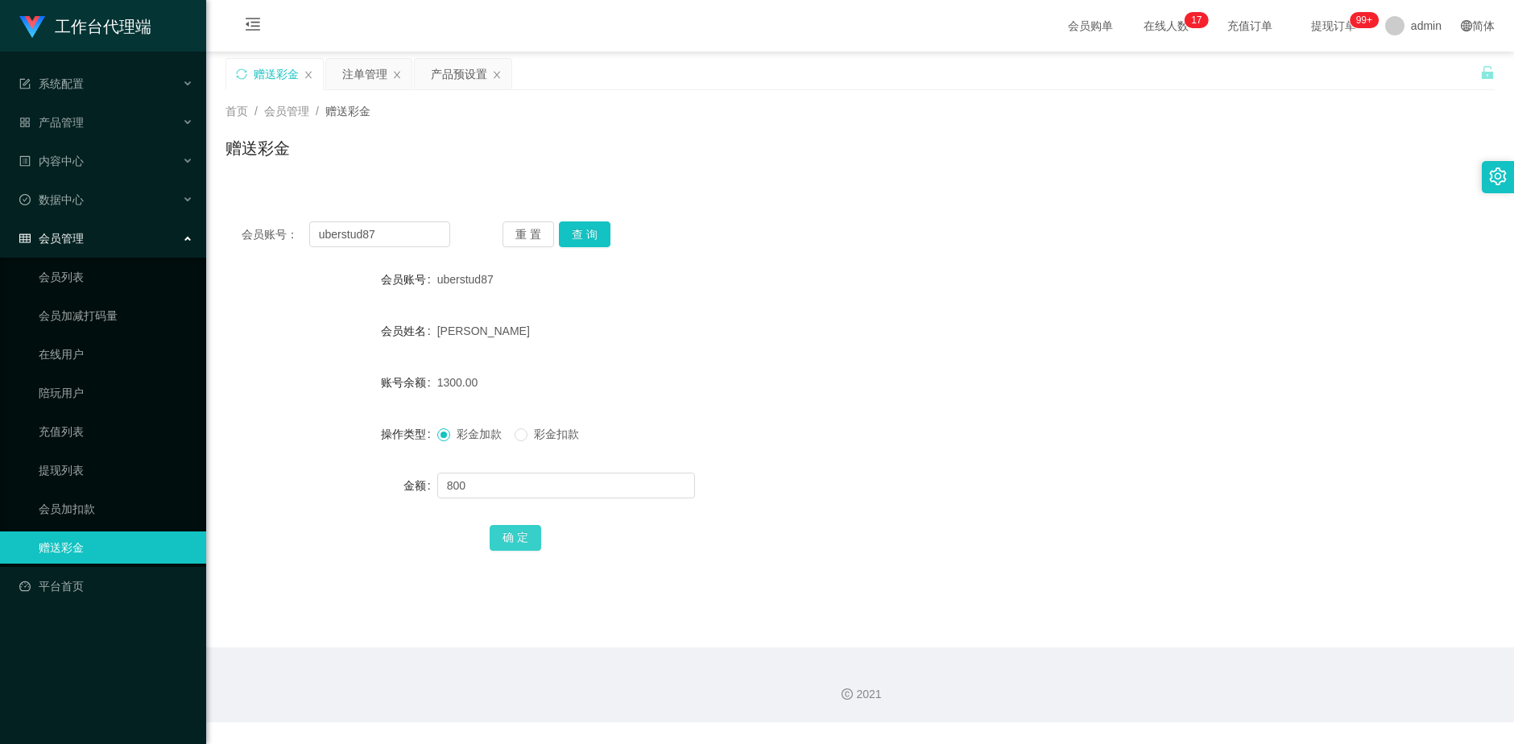
click at [516, 543] on button "确 定" at bounding box center [516, 538] width 52 height 26
